Goal: Information Seeking & Learning: Learn about a topic

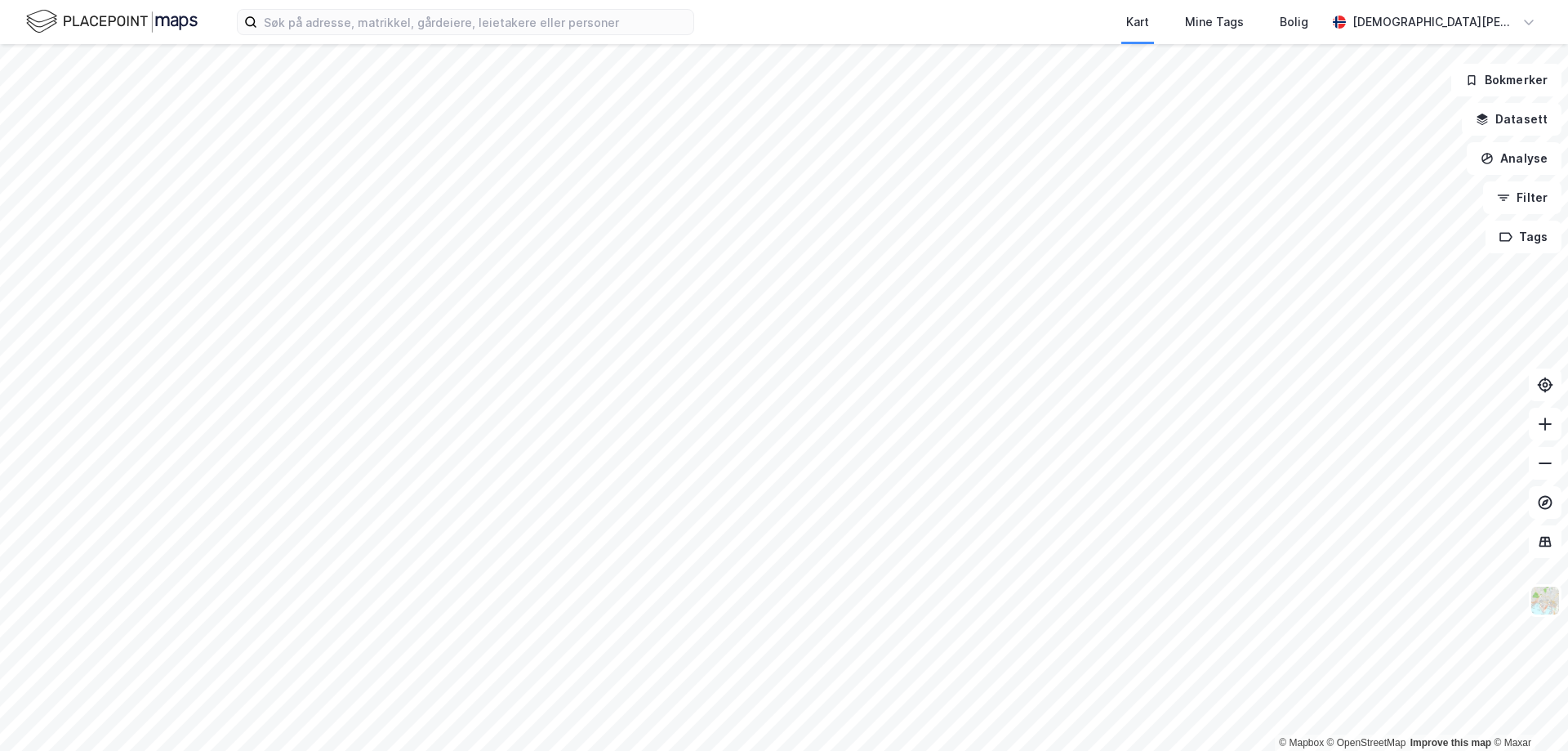
click at [526, 750] on html "Kart Mine Tags Bolig [DEMOGRAPHIC_DATA][PERSON_NAME] © Mapbox © OpenStreetMap I…" at bounding box center [784, 375] width 1568 height 751
click at [714, 750] on html "Kart Mine Tags Bolig [DEMOGRAPHIC_DATA][PERSON_NAME] © Mapbox © OpenStreetMap I…" at bounding box center [784, 375] width 1568 height 751
click at [473, 23] on input at bounding box center [475, 22] width 436 height 24
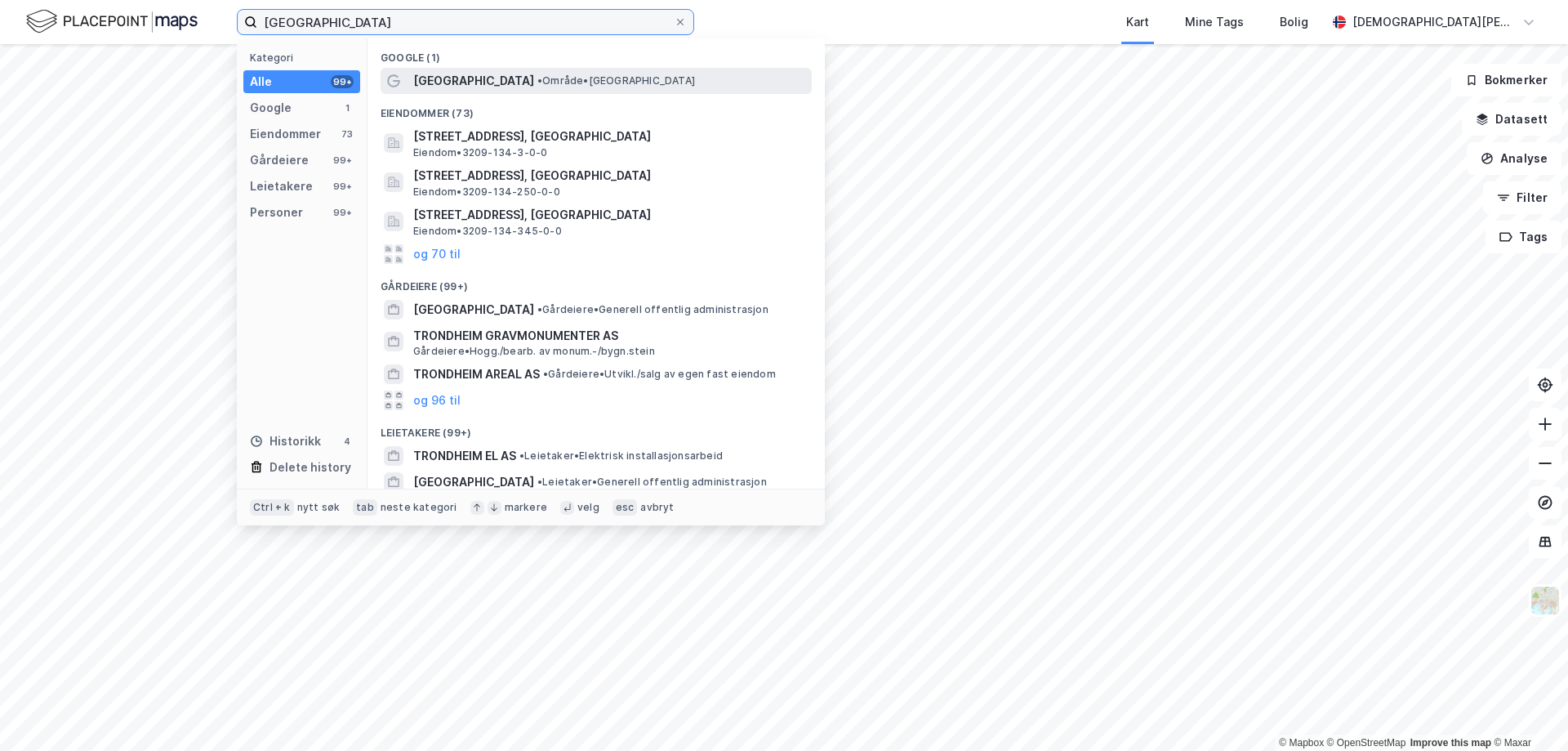
type input "[GEOGRAPHIC_DATA]"
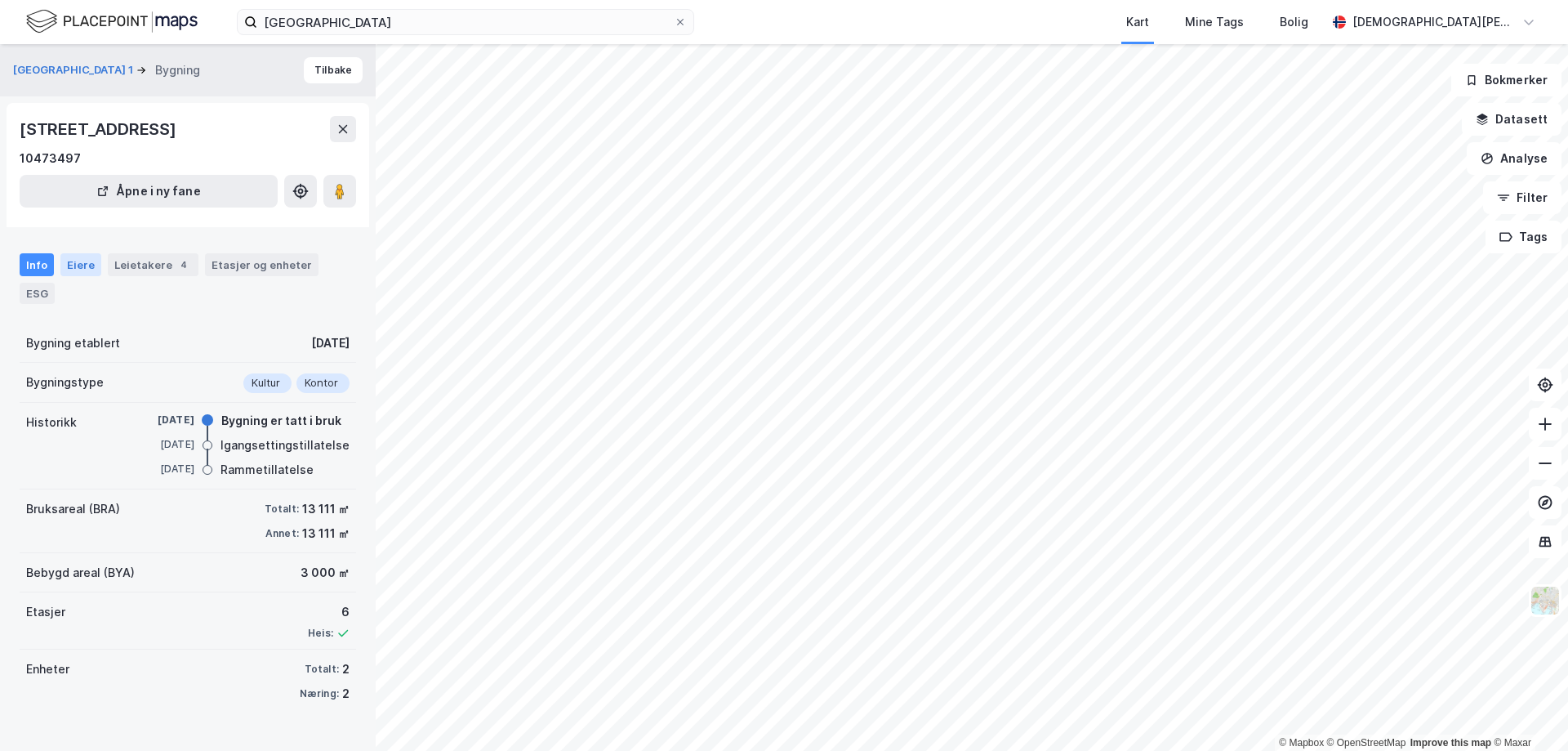
click at [87, 260] on div "Eiere" at bounding box center [80, 264] width 41 height 23
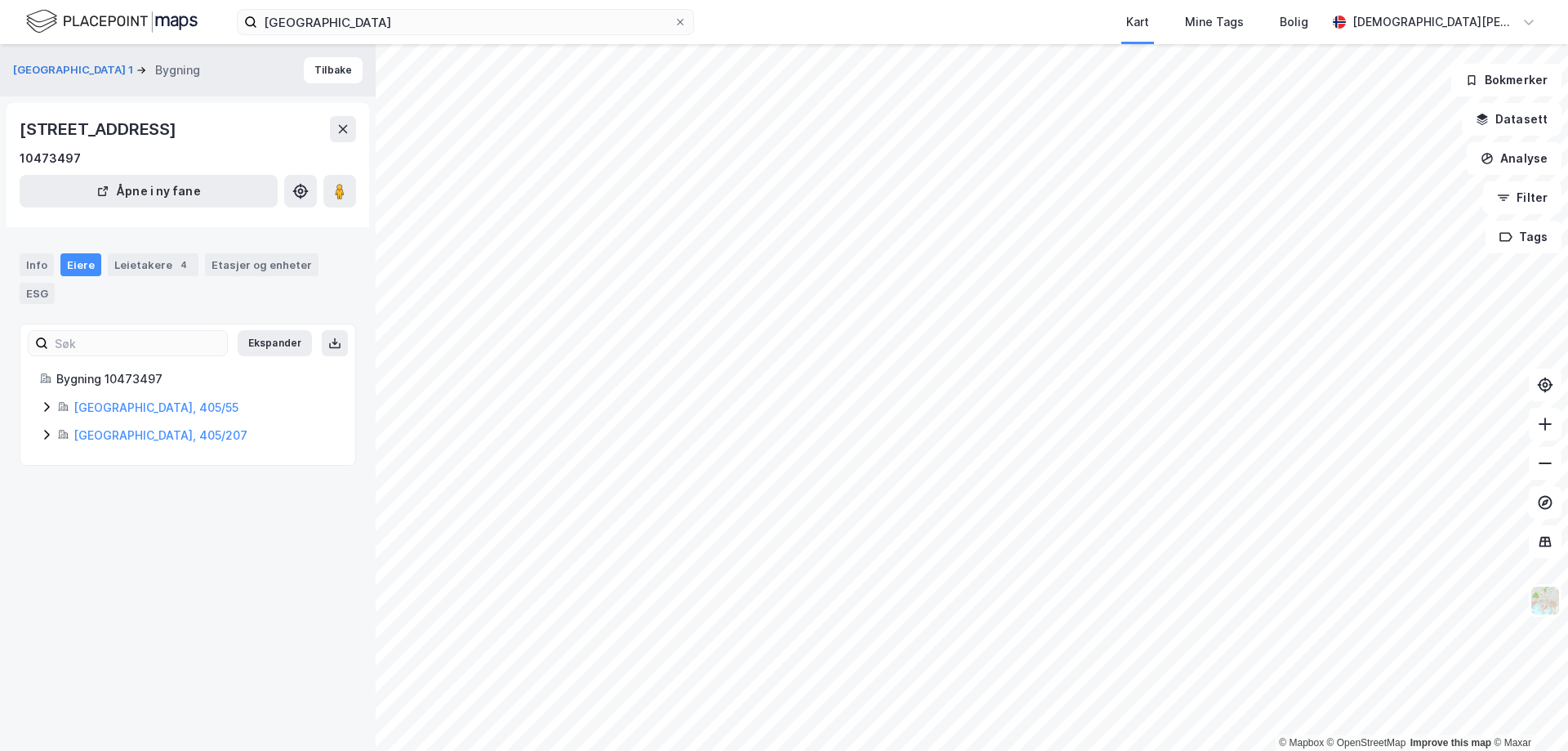
click at [68, 414] on div "[GEOGRAPHIC_DATA], 405/55" at bounding box center [196, 408] width 278 height 20
click at [188, 479] on link "Studentersamfundet I [GEOGRAPHIC_DATA]" at bounding box center [212, 472] width 126 height 33
